Goal: Information Seeking & Learning: Learn about a topic

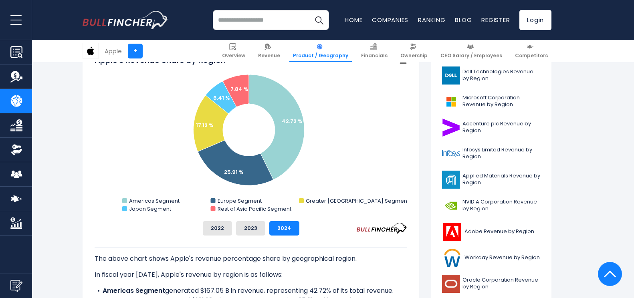
scroll to position [227, 0]
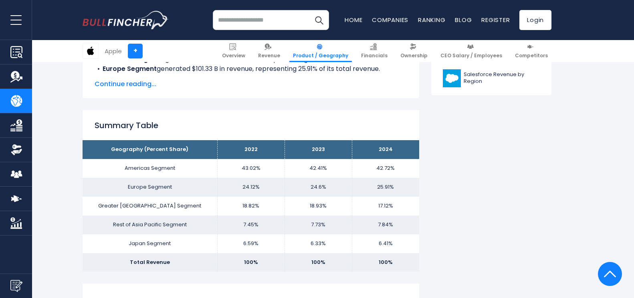
scroll to position [460, 0]
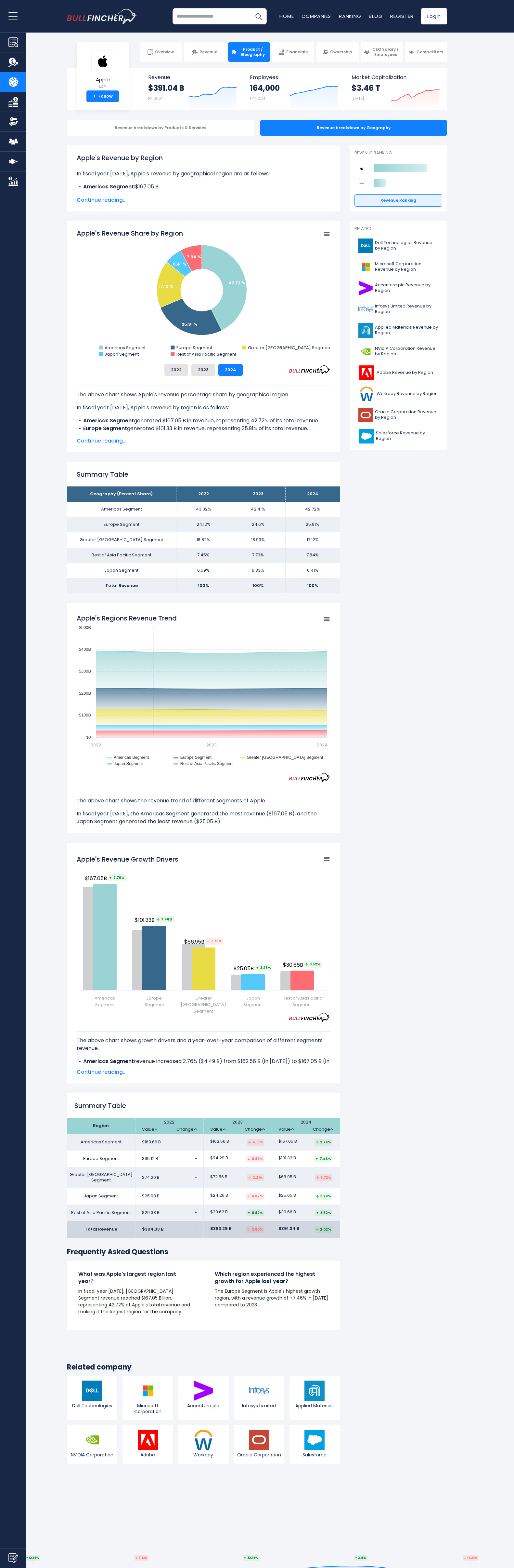
click at [199, 162] on h1 "Apple's Revenue by Region" at bounding box center [203, 157] width 254 height 10
drag, startPoint x: 199, startPoint y: 162, endPoint x: 264, endPoint y: 259, distance: 116.8
click at [264, 242] on html "Overview Revenue Product / Geography" at bounding box center [257, 784] width 514 height 1568
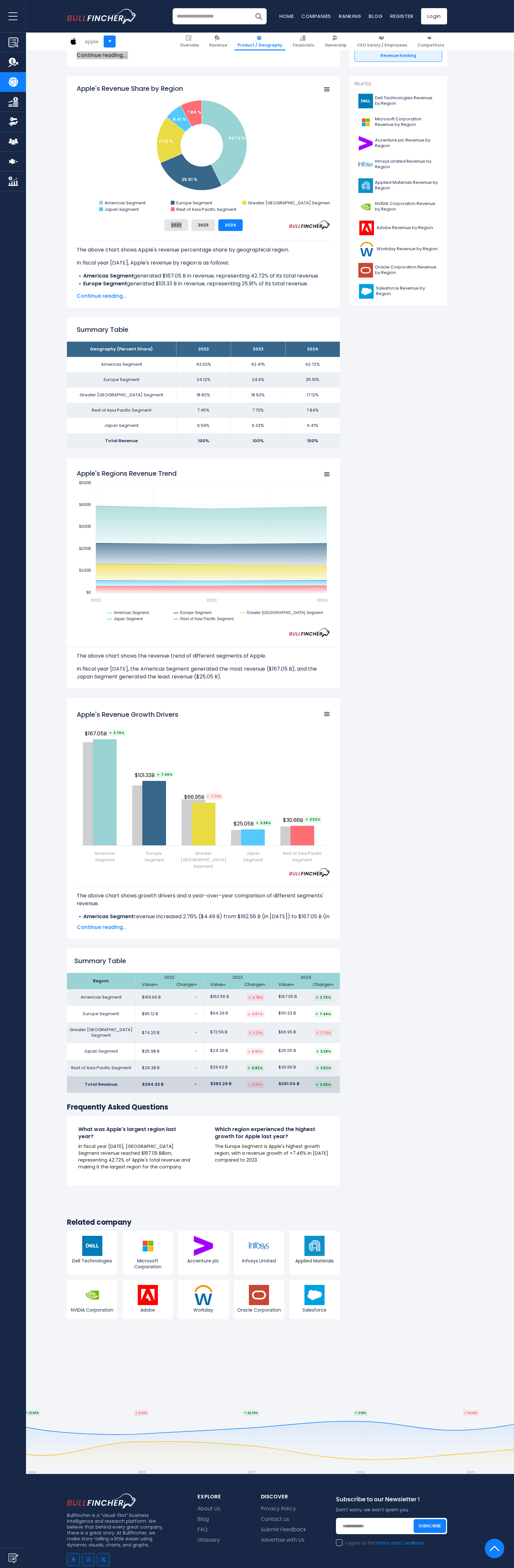
scroll to position [144, 0]
click at [193, 71] on div "Apple's Revenue by Region In fiscal year 2024, Apple's revenue by geographical …" at bounding box center [203, 548] width 273 height 1092
